Goal: Information Seeking & Learning: Understand process/instructions

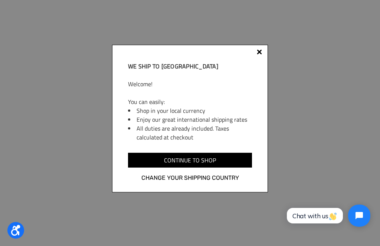
click at [271, 36] on div "We ship to Canada Welcome! You can easily: Shop in your local currency Enjoy ou…" at bounding box center [190, 123] width 380 height 246
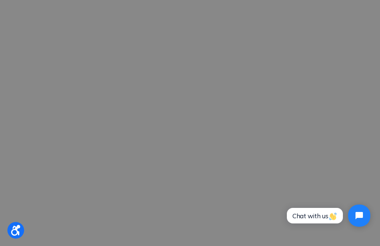
click at [259, 50] on div "The World's Most Versatile All-Terrain Wheelchair With the GRIT Freedom Chair, …" at bounding box center [190, 107] width 380 height 115
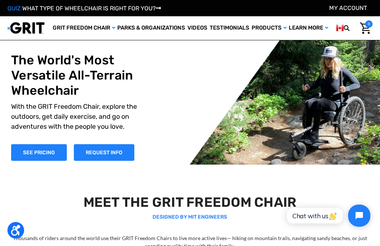
click at [360, 36] on link "My Cart 0" at bounding box center [365, 28] width 14 height 16
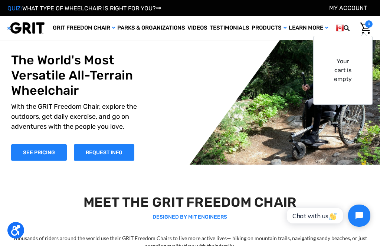
click at [358, 34] on link "My Cart 0" at bounding box center [365, 28] width 14 height 16
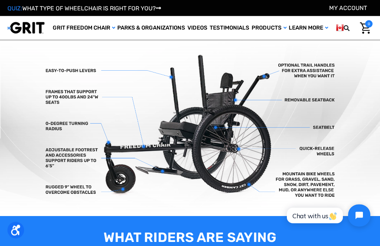
scroll to position [160, 0]
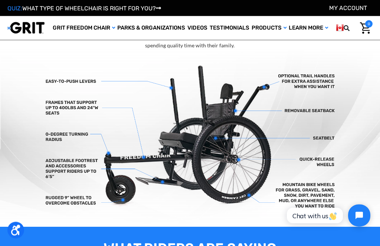
click at [375, 95] on img at bounding box center [190, 139] width 380 height 178
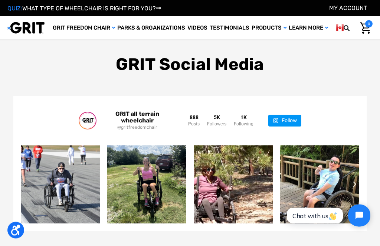
scroll to position [1072, 0]
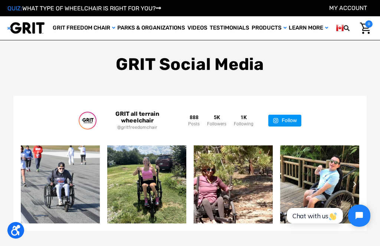
click at [356, 107] on div "GRIT all terrain wheelchair @gritfreedomchair 888 Posts 5K 1K" at bounding box center [190, 120] width 338 height 35
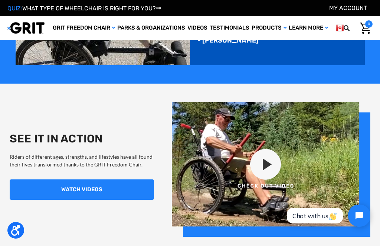
scroll to position [505, 0]
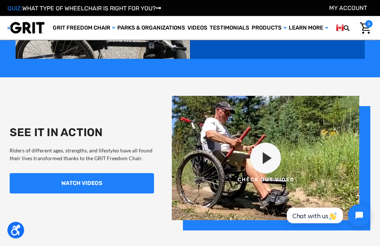
click at [265, 153] on img at bounding box center [271, 163] width 198 height 135
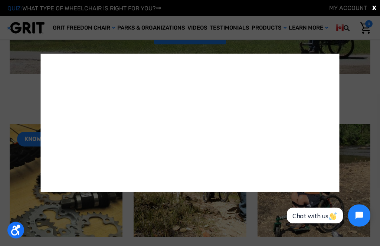
scroll to position [807, 0]
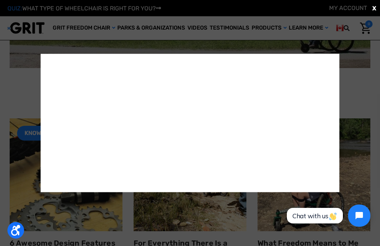
click at [363, 67] on div "X" at bounding box center [190, 123] width 380 height 246
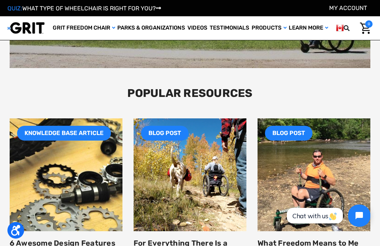
click at [378, 13] on div "QUIZ: WHAT TYPE OF WHEELCHAIR IS RIGHT FOR YOU? My Account" at bounding box center [190, 8] width 380 height 16
click at [372, 23] on span "0" at bounding box center [368, 23] width 7 height 7
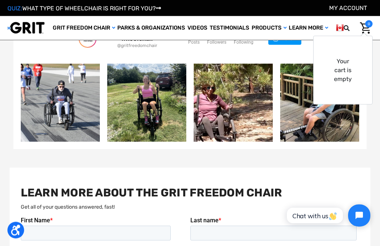
scroll to position [1154, 0]
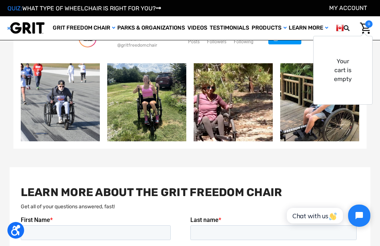
click at [156, 102] on div "5-Star GRIT Freedom Review!⁠ ⁠ "This chair is a game-changer for active wheelch…" at bounding box center [147, 103] width 64 height 21
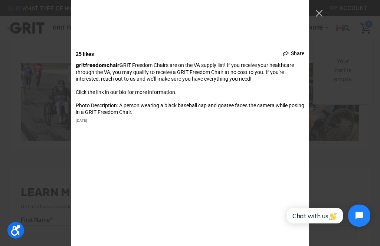
scroll to position [2431, 0]
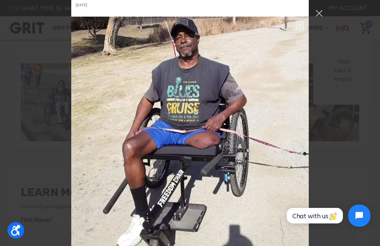
click at [231, 199] on img "Instagram Feed popup" at bounding box center [189, 135] width 237 height 237
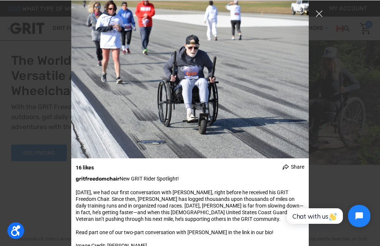
scroll to position [0, 0]
click at [318, 15] on button "Close Instagram Feed Popup" at bounding box center [319, 13] width 12 height 12
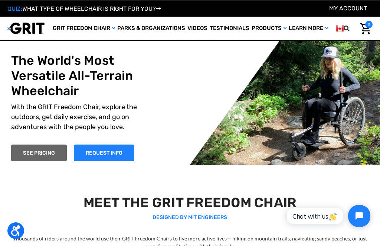
click at [45, 152] on link "SEE PRICING" at bounding box center [39, 153] width 56 height 17
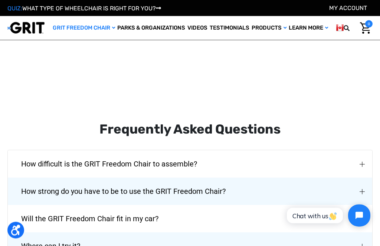
scroll to position [885, 0]
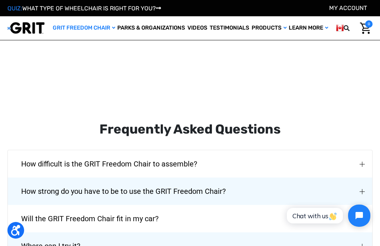
click at [314, 150] on button "How difficult is the GRIT Freedom Chair to assemble?" at bounding box center [190, 163] width 364 height 27
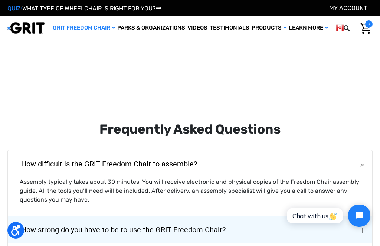
click at [356, 90] on div at bounding box center [189, 94] width 365 height 9
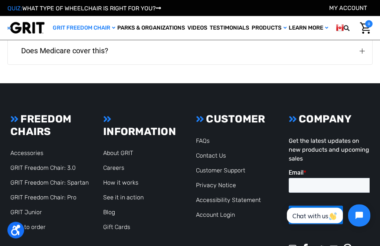
scroll to position [1146, 0]
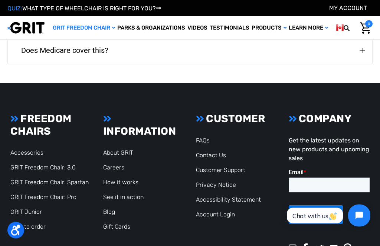
click at [35, 224] on link "How to order" at bounding box center [27, 227] width 35 height 7
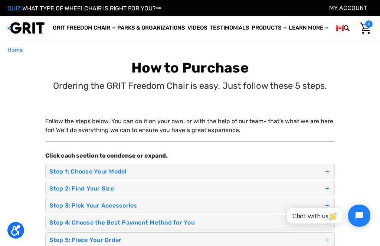
click at [99, 166] on div "Step 1: Choose Your Model" at bounding box center [190, 172] width 288 height 14
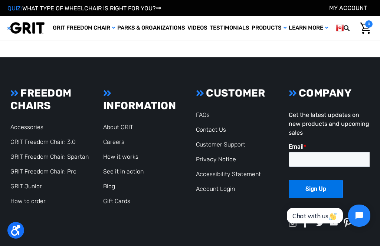
scroll to position [812, 0]
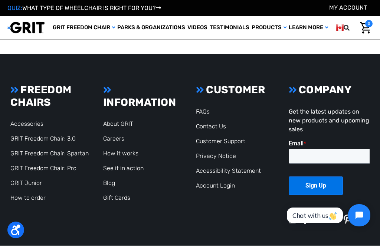
click at [372, 76] on footer "Footer Start FREEDOM CHAIRS Accessories GRIT Freedom Chair: 3.0 GRIT Freedom Ch…" at bounding box center [190, 162] width 380 height 216
click at [365, 59] on footer "Footer Start FREEDOM CHAIRS Accessories GRIT Freedom Chair: 3.0 GRIT Freedom Ch…" at bounding box center [190, 162] width 380 height 216
click at [129, 171] on link "See it in action" at bounding box center [123, 168] width 40 height 7
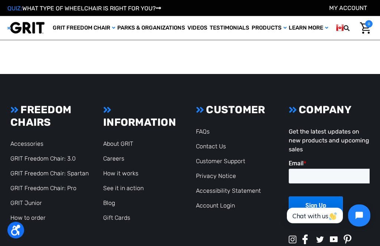
scroll to position [735, 0]
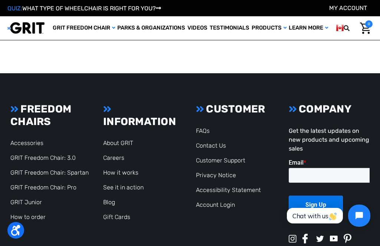
click at [282, 218] on section "FREEDOM CHAIRS Accessories GRIT Freedom Chair: 3.0 GRIT Freedom Chair: Spartan …" at bounding box center [190, 183] width 374 height 160
